Goal: Information Seeking & Learning: Learn about a topic

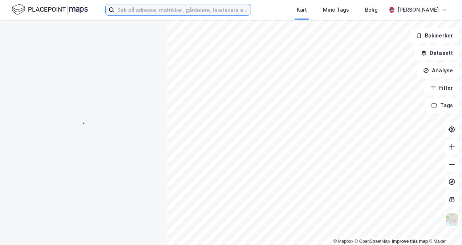
click at [160, 13] on input at bounding box center [182, 9] width 136 height 11
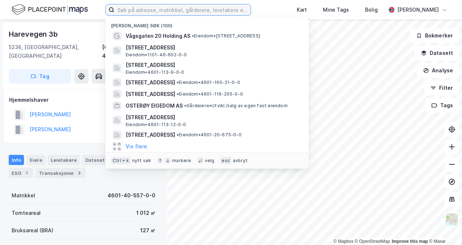
paste input "[STREET_ADDRESS]"
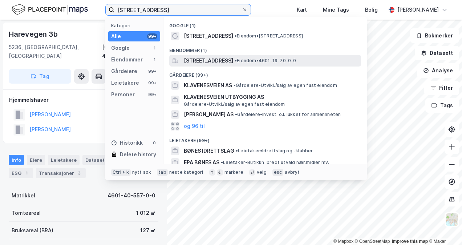
type input "[STREET_ADDRESS]"
click at [220, 63] on span "[STREET_ADDRESS]" at bounding box center [208, 60] width 49 height 9
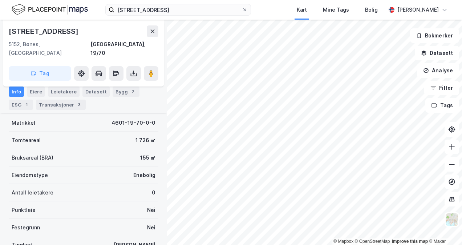
scroll to position [109, 0]
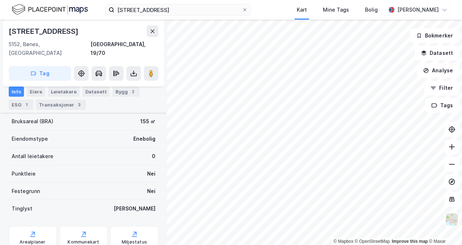
click at [38, 96] on div "Eiere" at bounding box center [36, 91] width 18 height 10
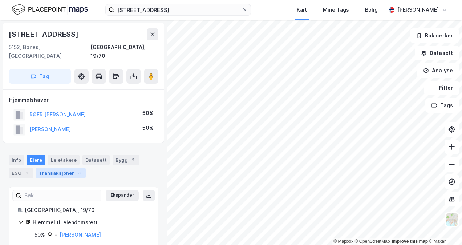
click at [57, 168] on div "Transaksjoner 3" at bounding box center [61, 173] width 50 height 10
